Goal: Navigation & Orientation: Find specific page/section

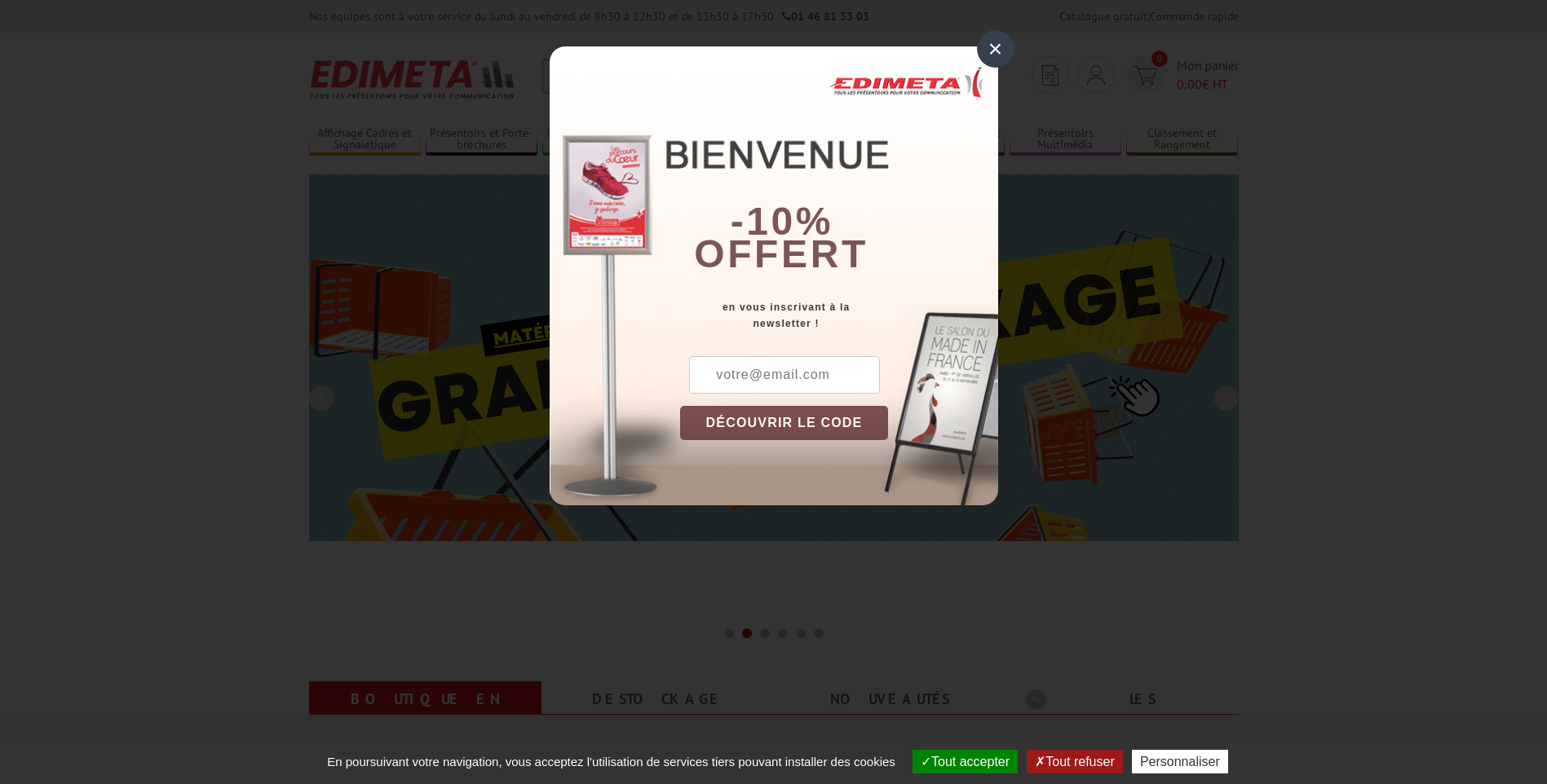
click at [994, 44] on div "×" at bounding box center [995, 49] width 37 height 37
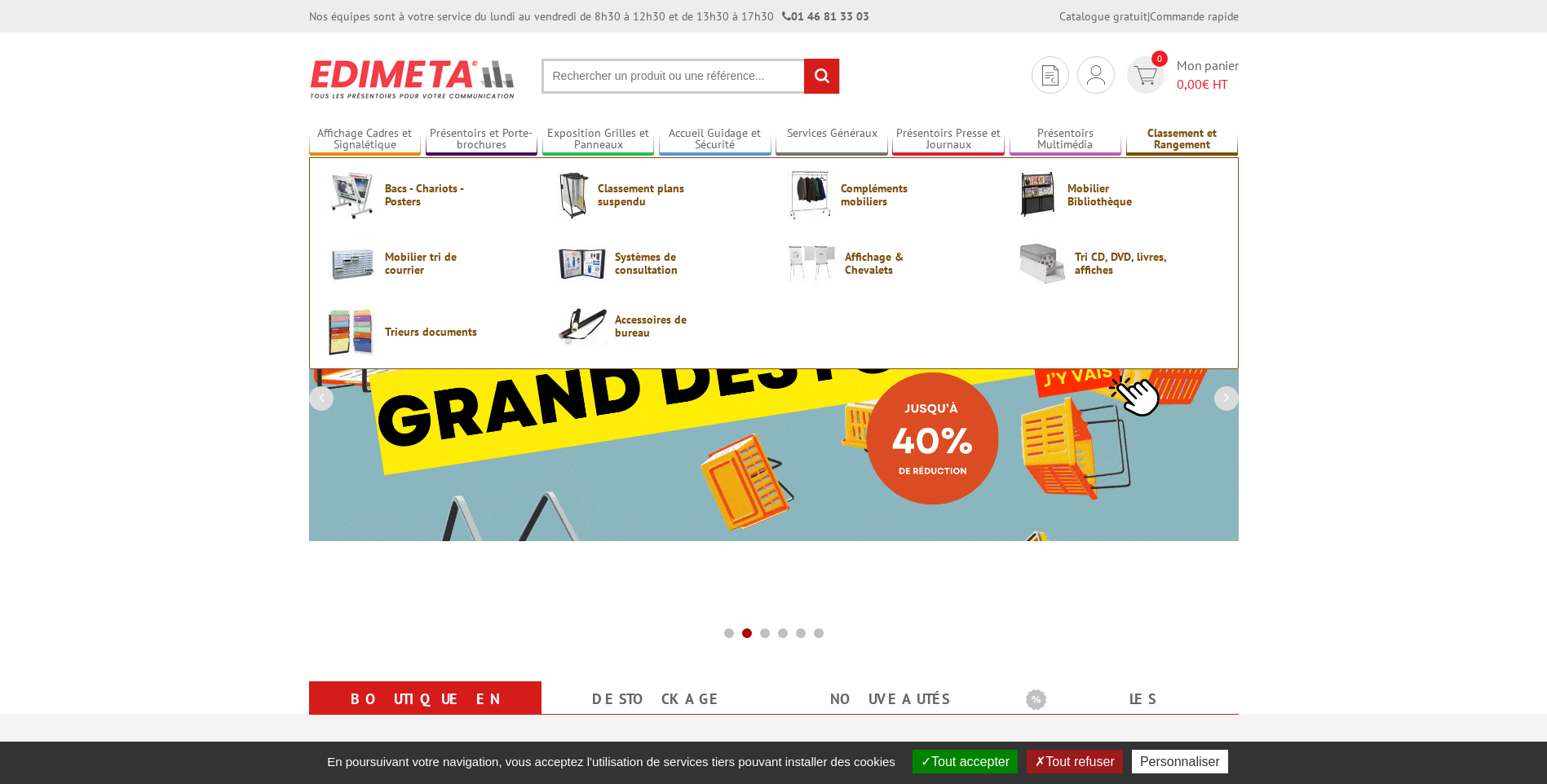
click at [1186, 140] on link "Classement et Rangement" at bounding box center [1182, 139] width 113 height 26
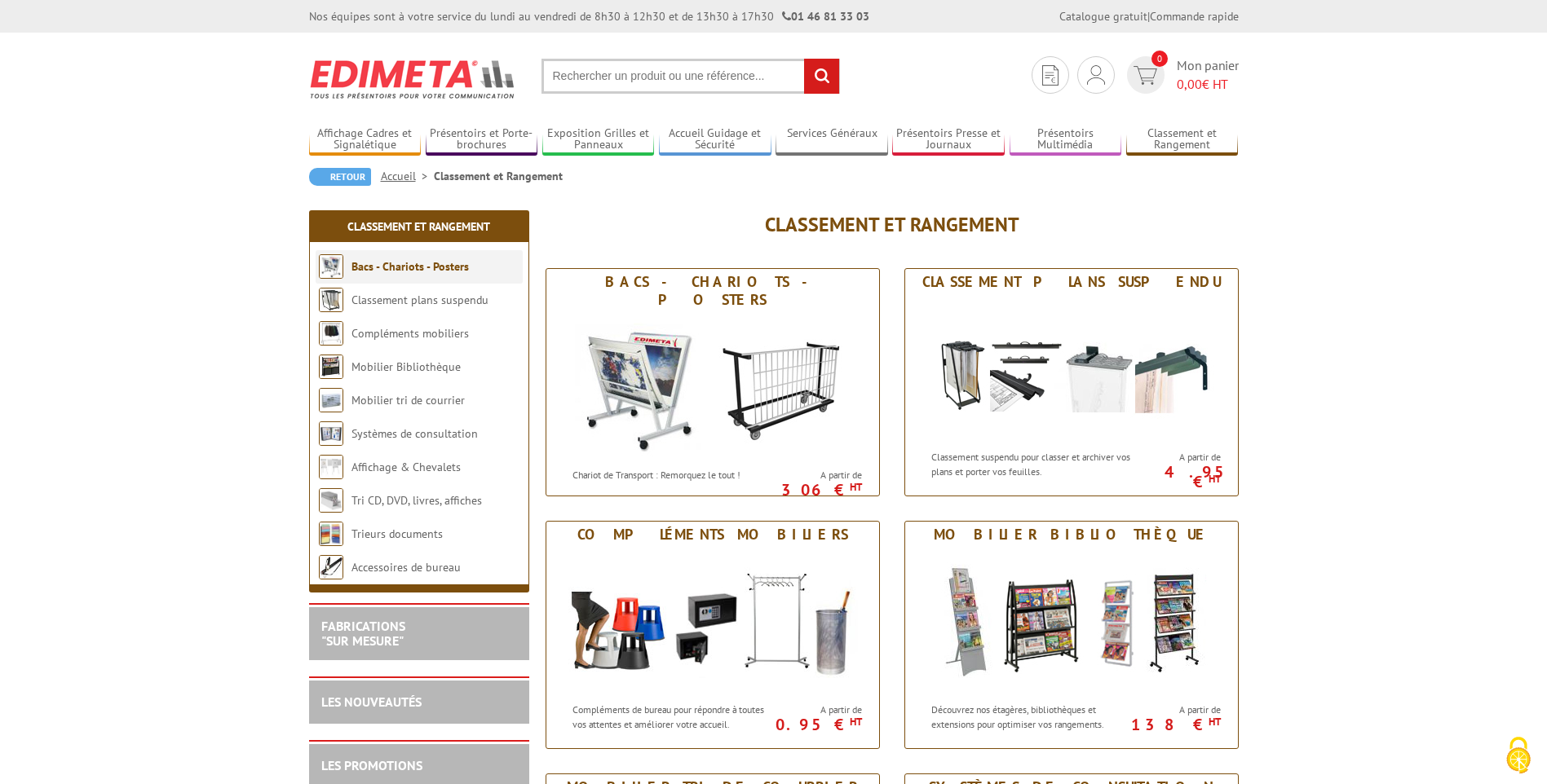
click at [339, 268] on img at bounding box center [330, 267] width 25 height 24
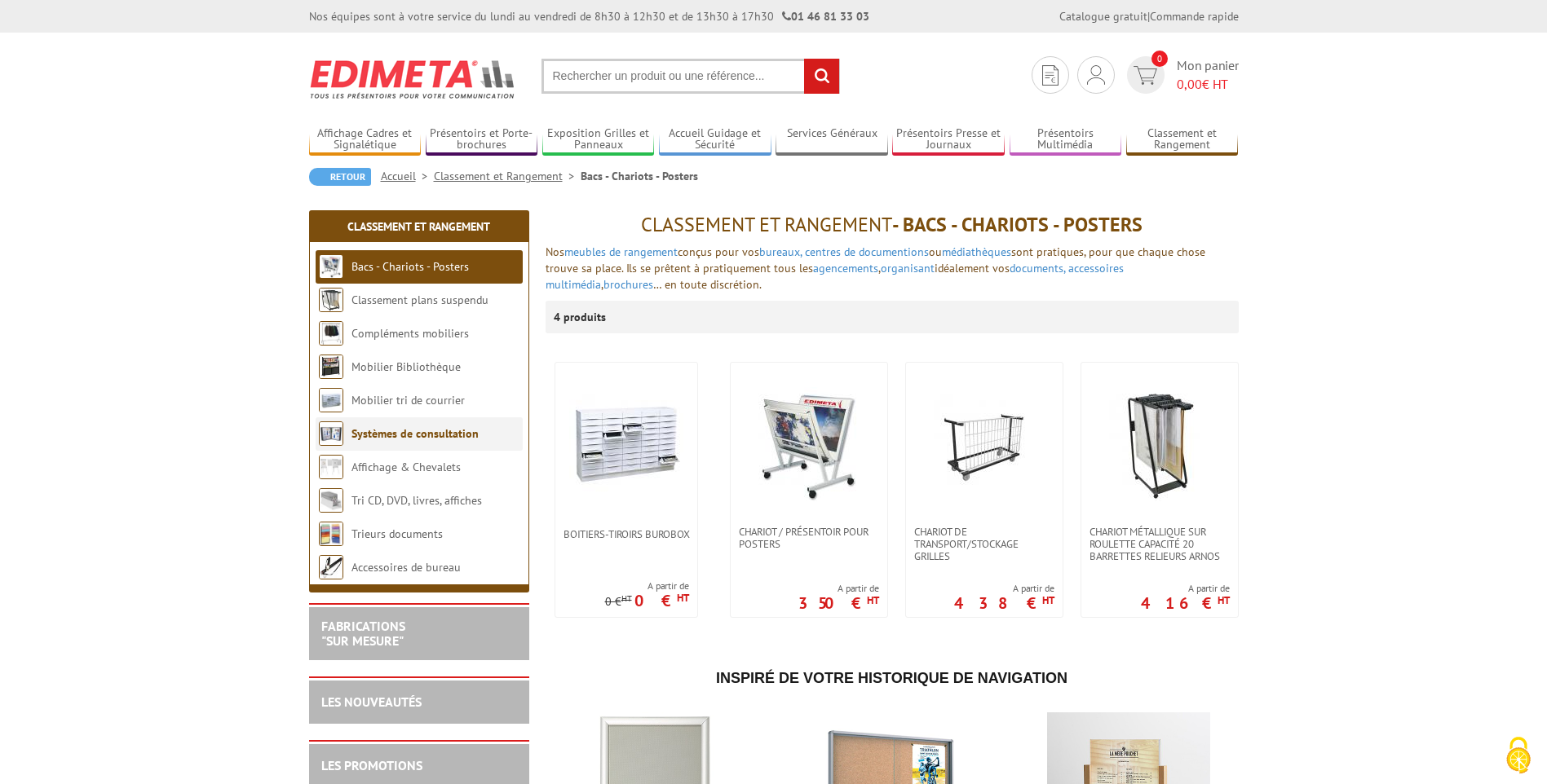
click at [338, 430] on img at bounding box center [330, 433] width 25 height 24
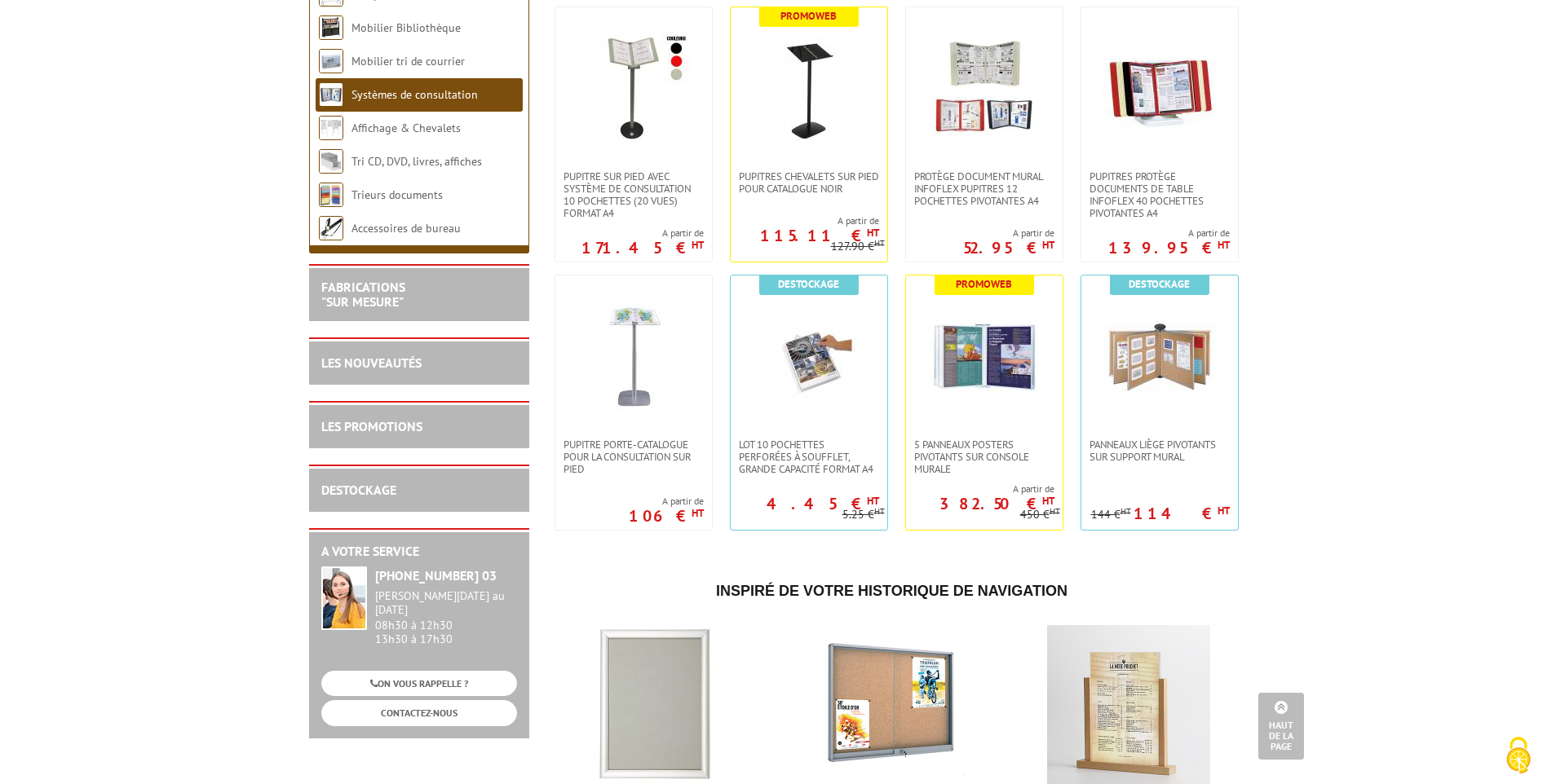
scroll to position [168, 0]
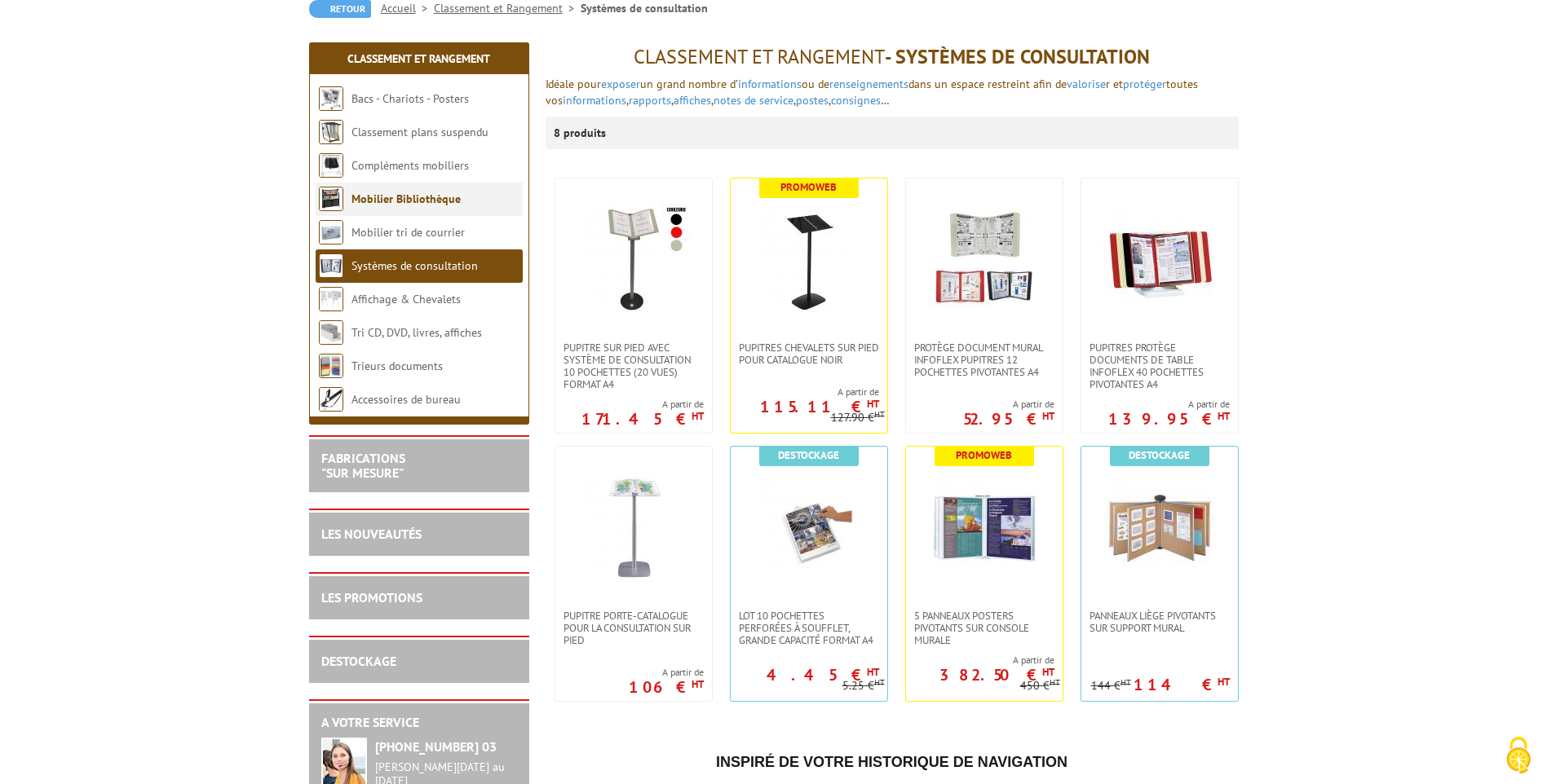
click at [328, 191] on img at bounding box center [330, 198] width 25 height 24
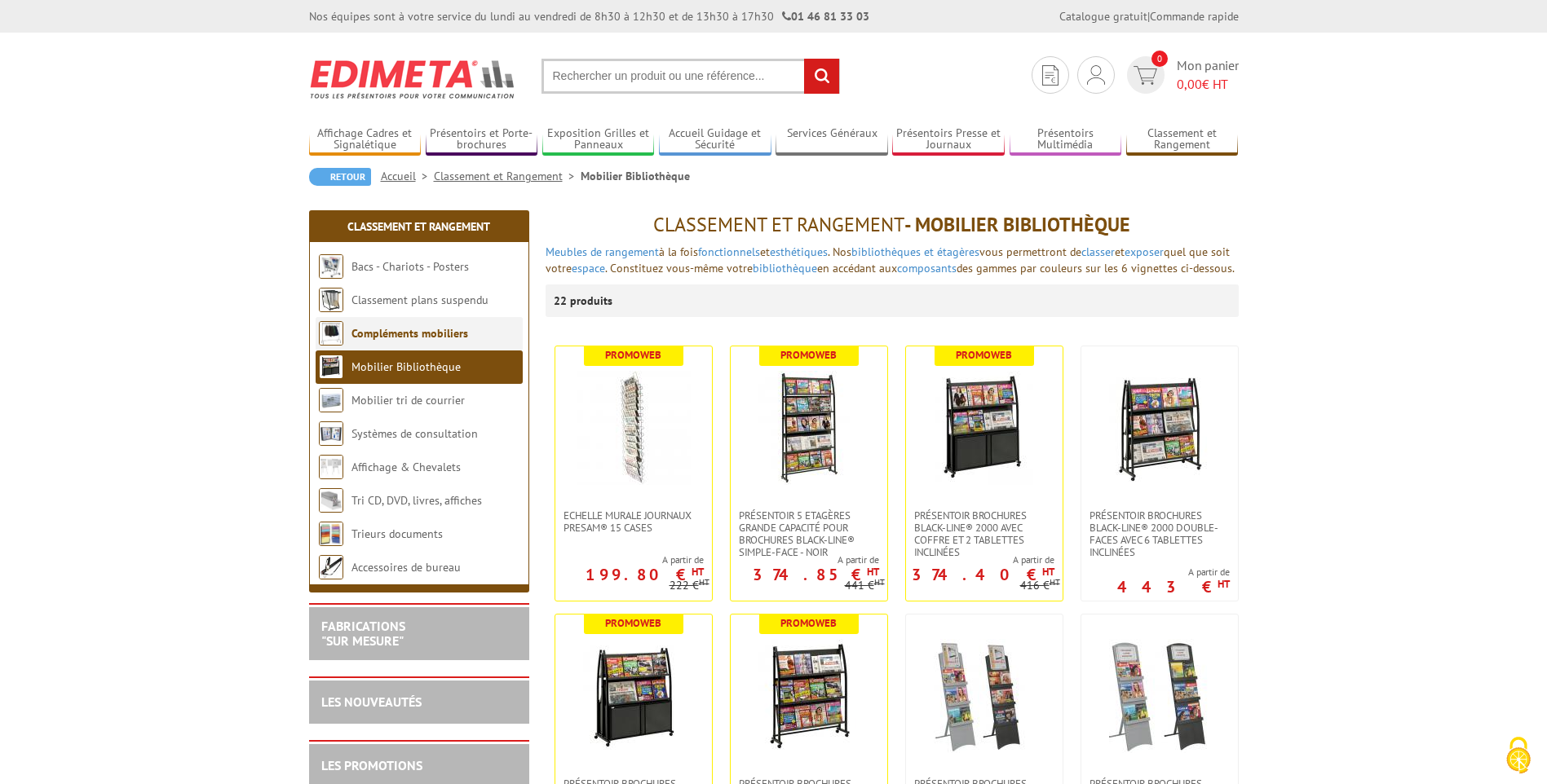
click at [390, 330] on link "Compléments mobiliers" at bounding box center [409, 333] width 117 height 15
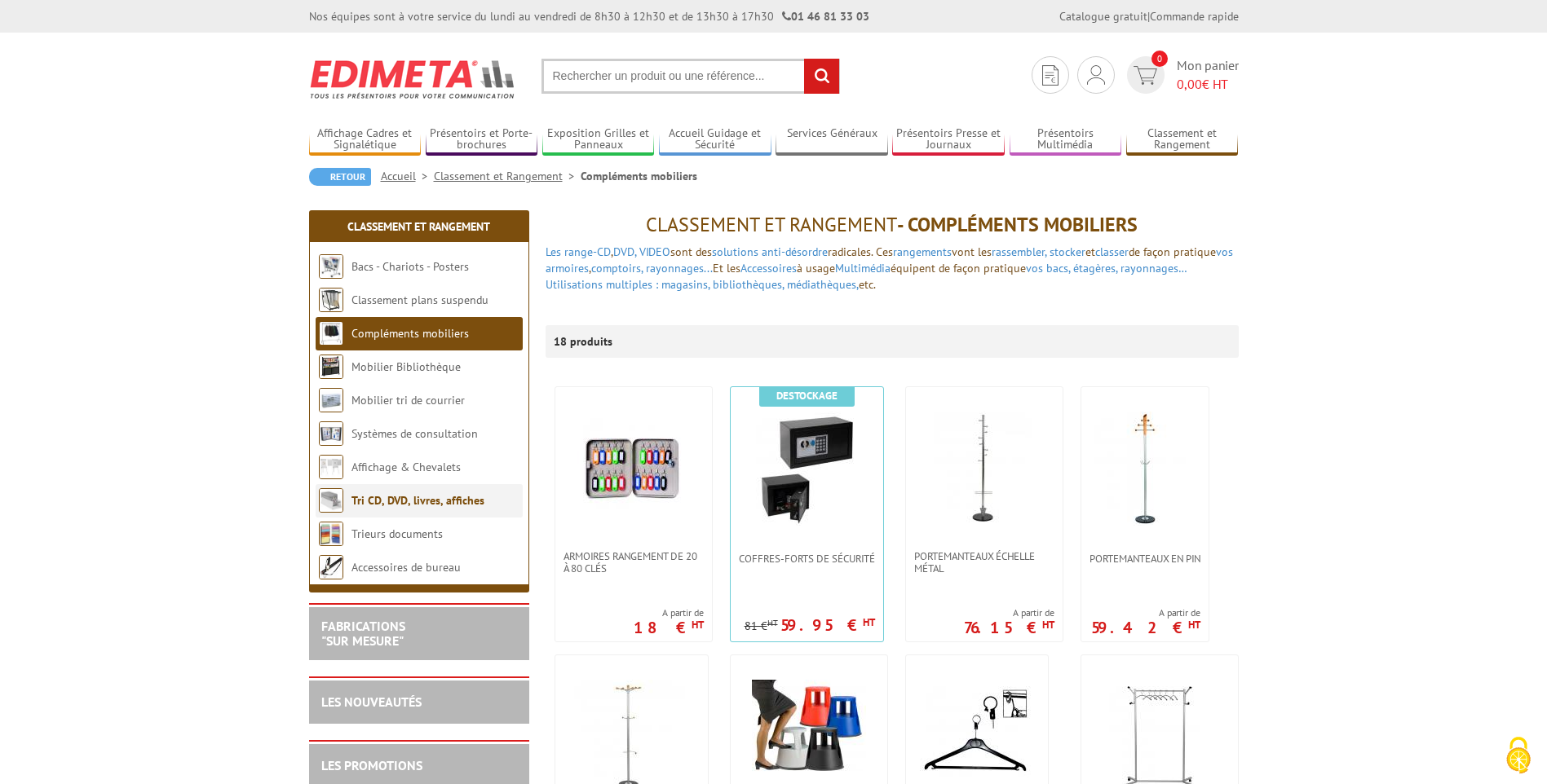
click at [409, 509] on li "Tri CD, DVD, livres, affiches" at bounding box center [419, 501] width 207 height 33
click at [421, 496] on link "Tri CD, DVD, livres, affiches" at bounding box center [418, 500] width 133 height 15
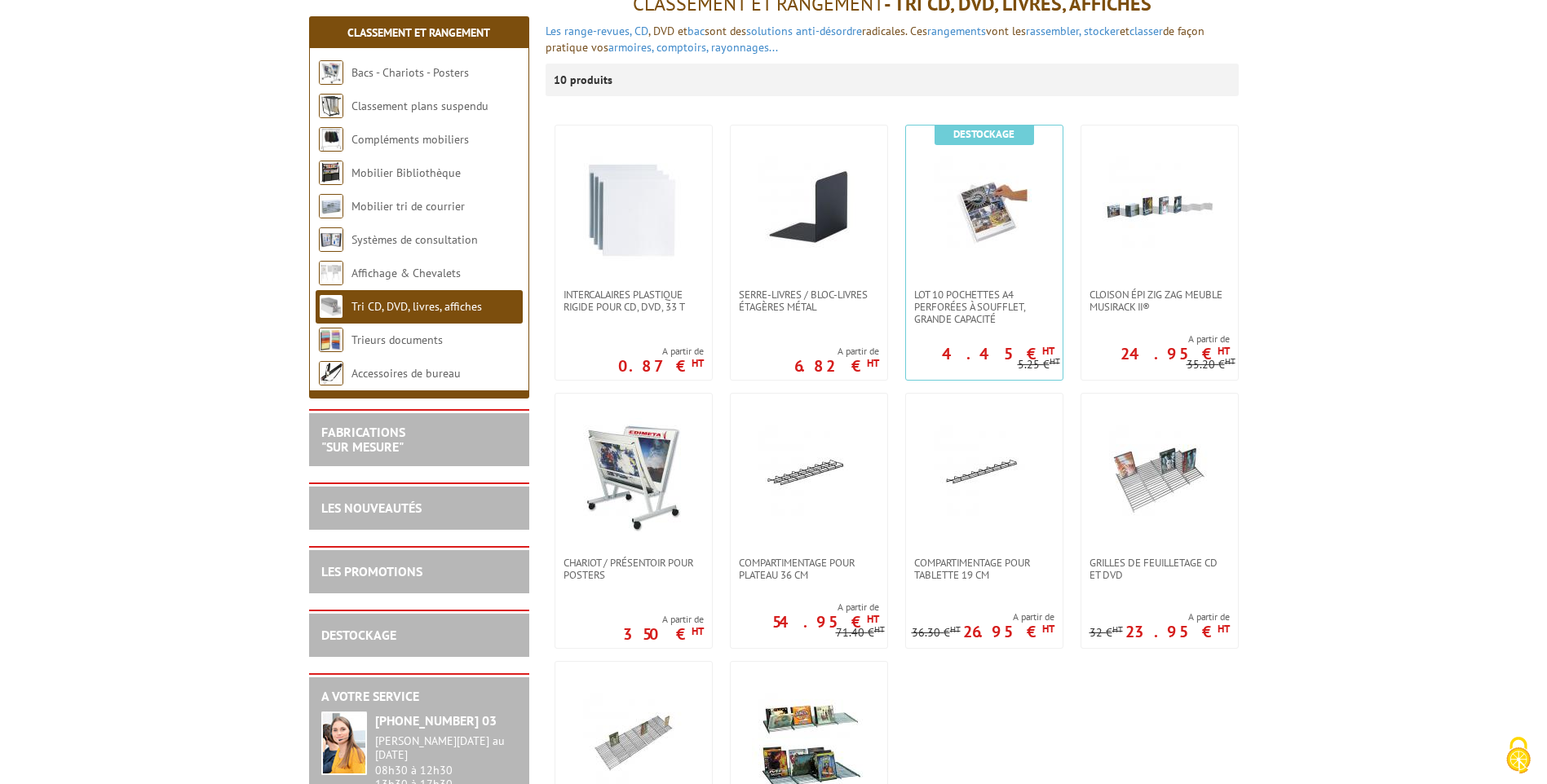
scroll to position [204, 0]
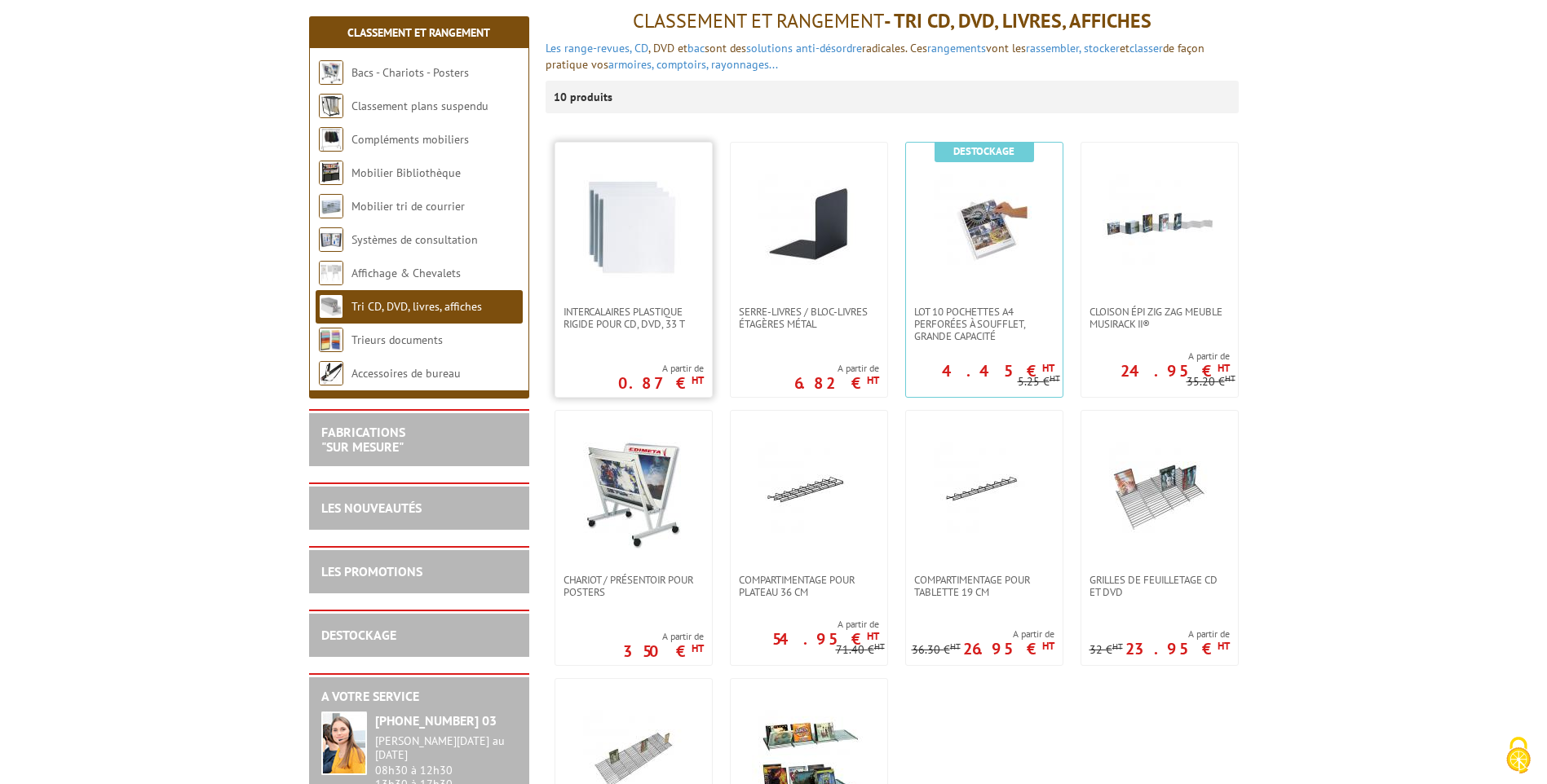
click at [652, 219] on img at bounding box center [633, 224] width 114 height 114
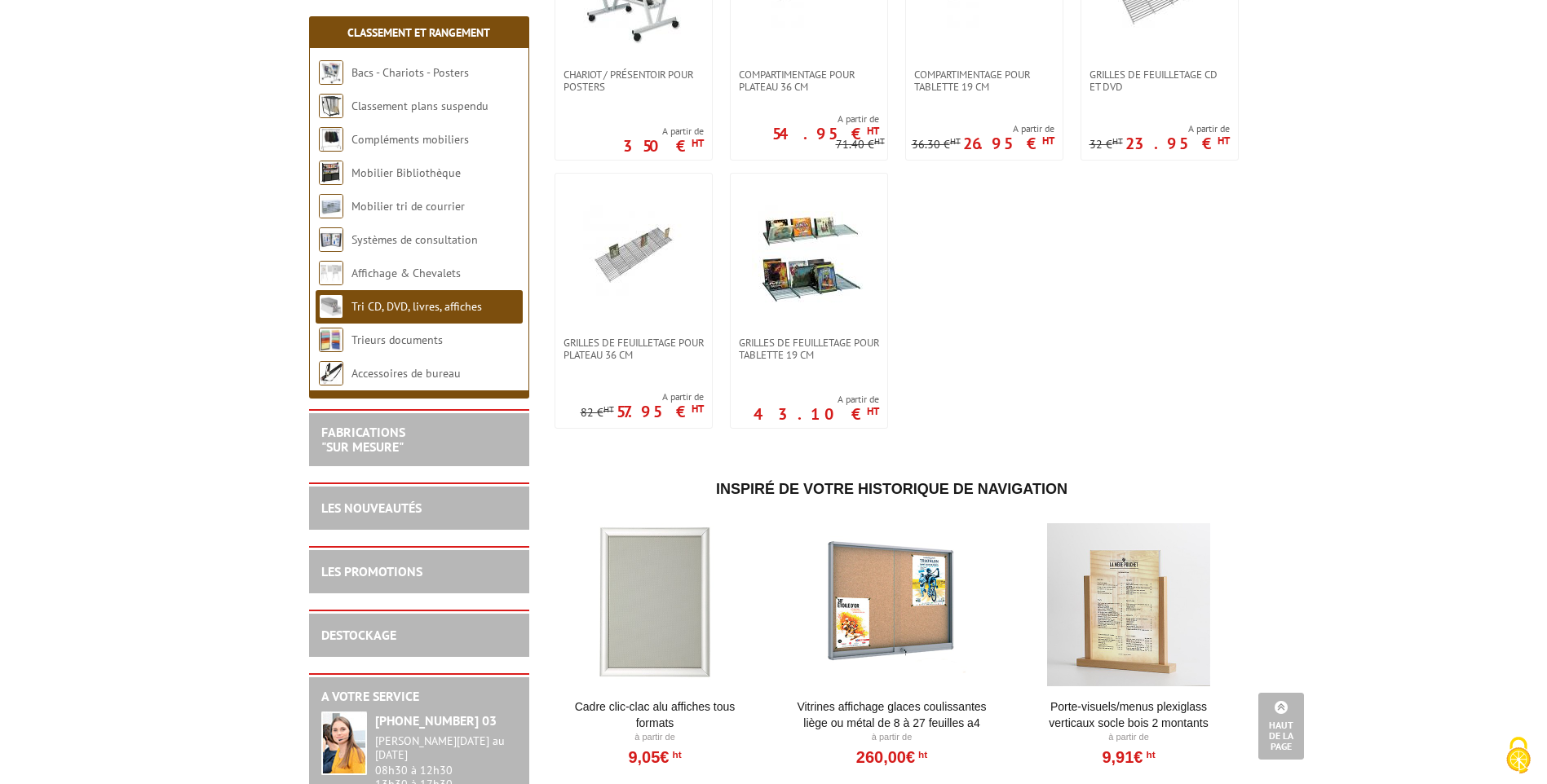
scroll to position [698, 0]
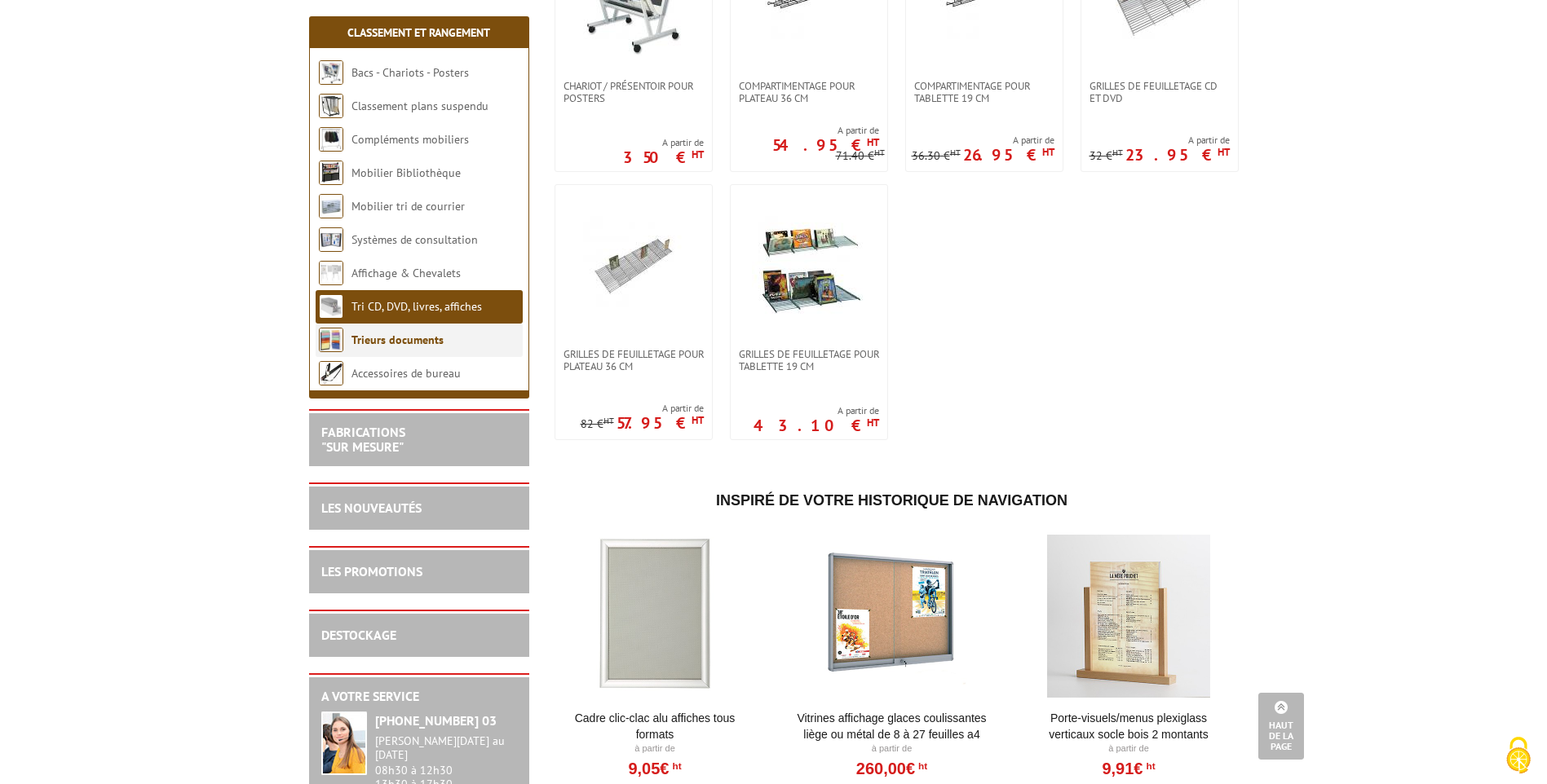
click at [367, 337] on link "Trieurs documents" at bounding box center [397, 339] width 92 height 15
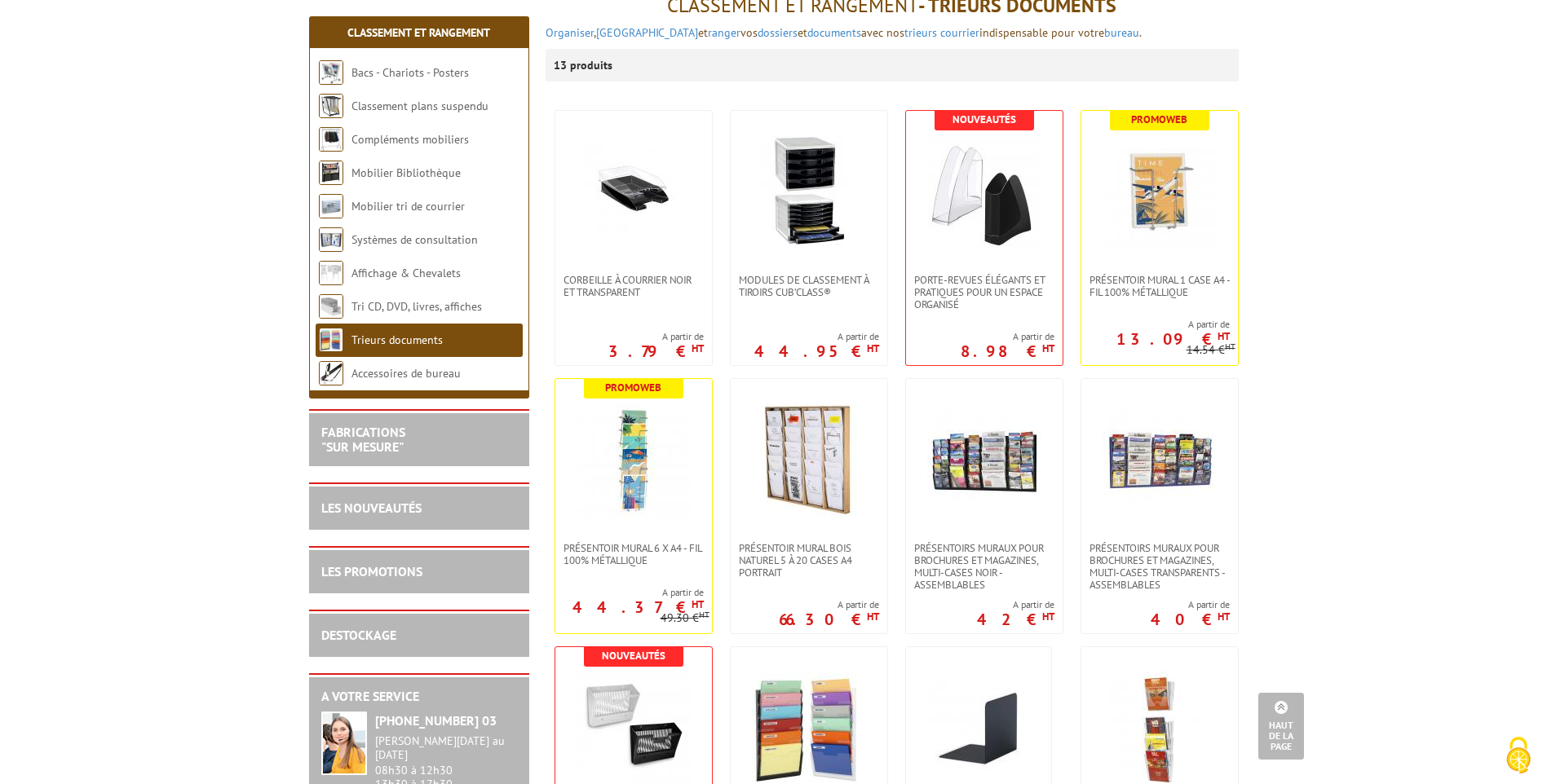
scroll to position [51, 0]
